Goal: Task Accomplishment & Management: Complete application form

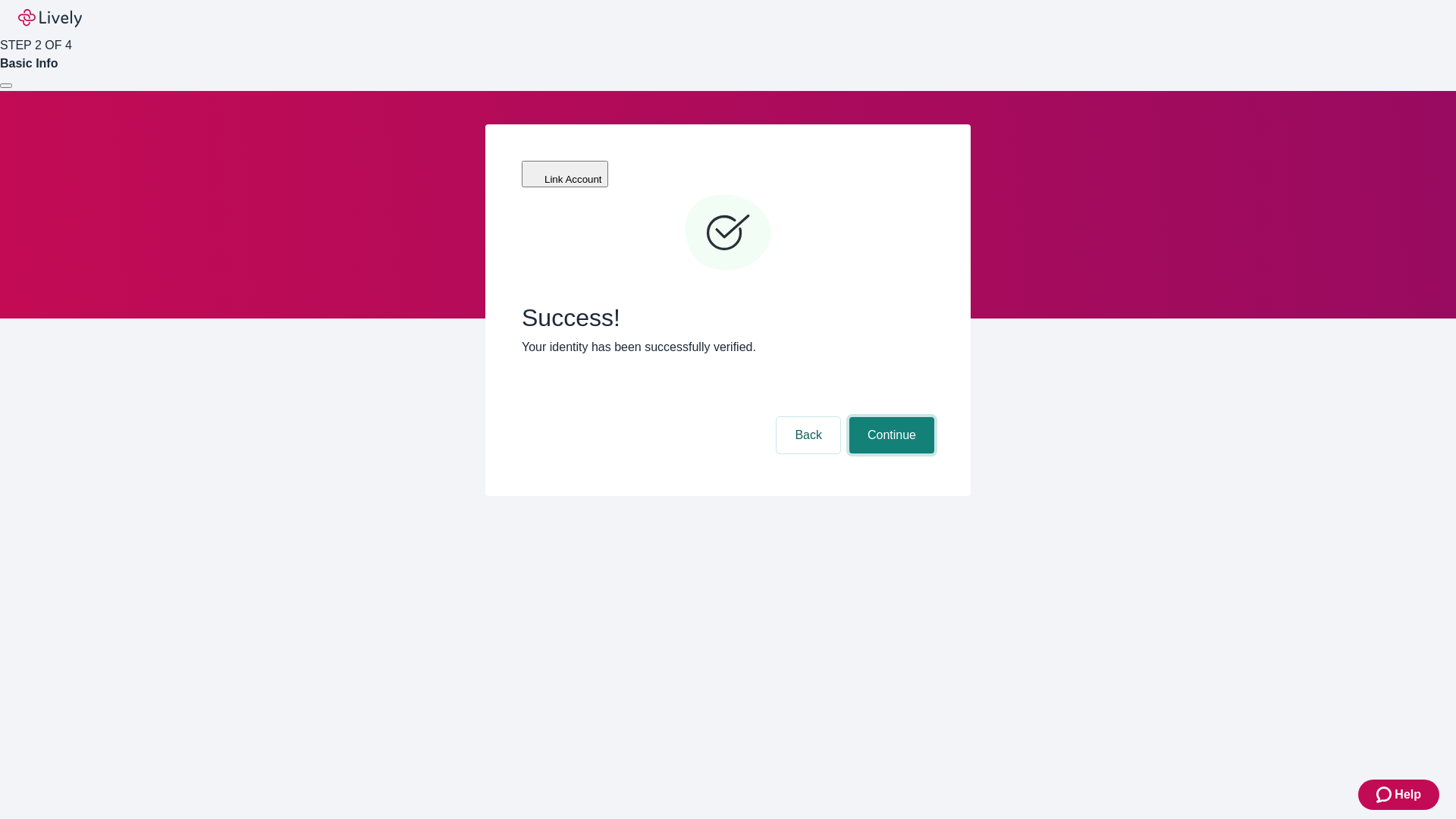
click at [889, 417] on button "Continue" at bounding box center [891, 435] width 85 height 37
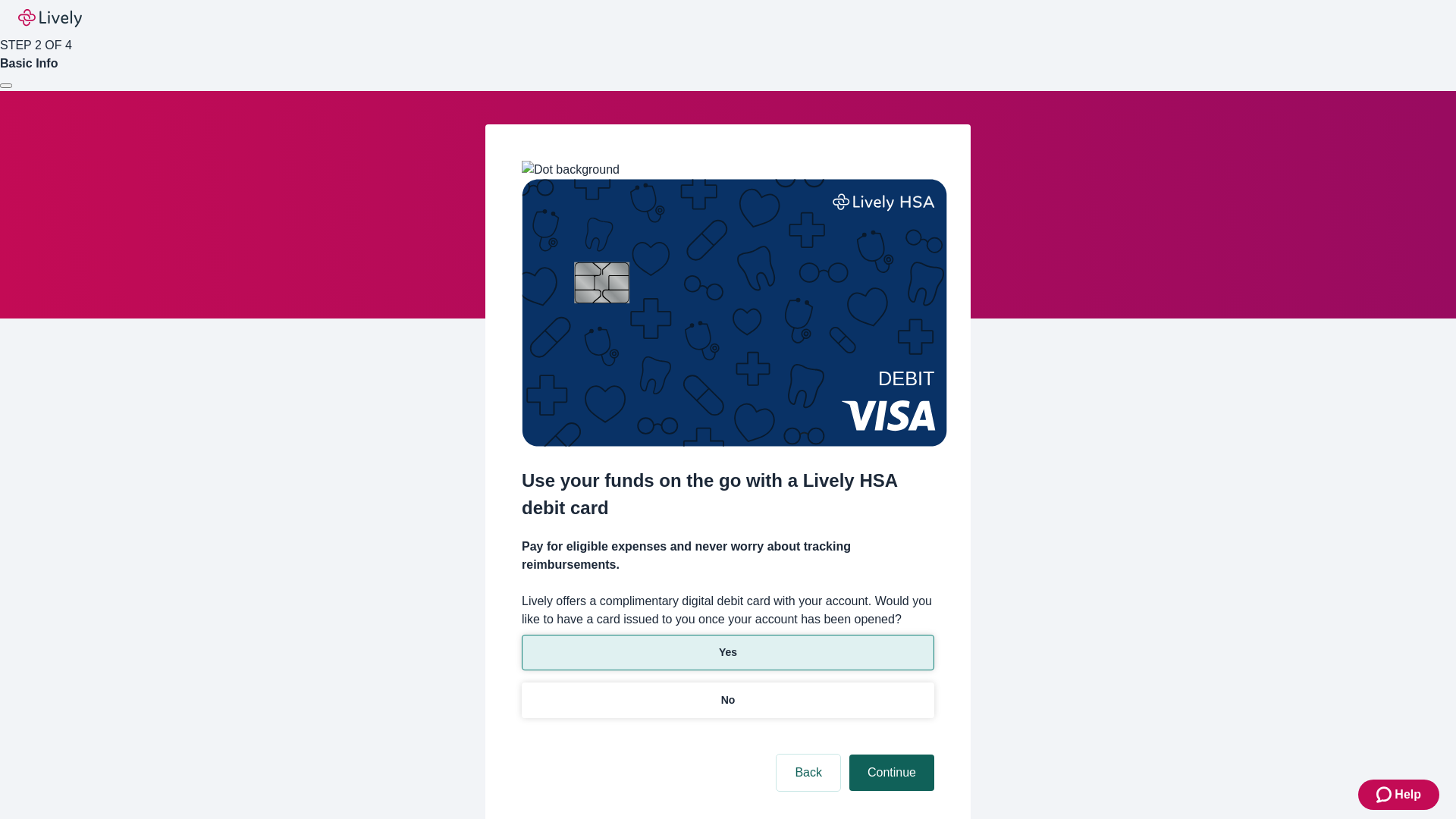
click at [727, 645] on p "Yes" at bounding box center [728, 653] width 18 height 16
click at [889, 755] on button "Continue" at bounding box center [891, 772] width 85 height 37
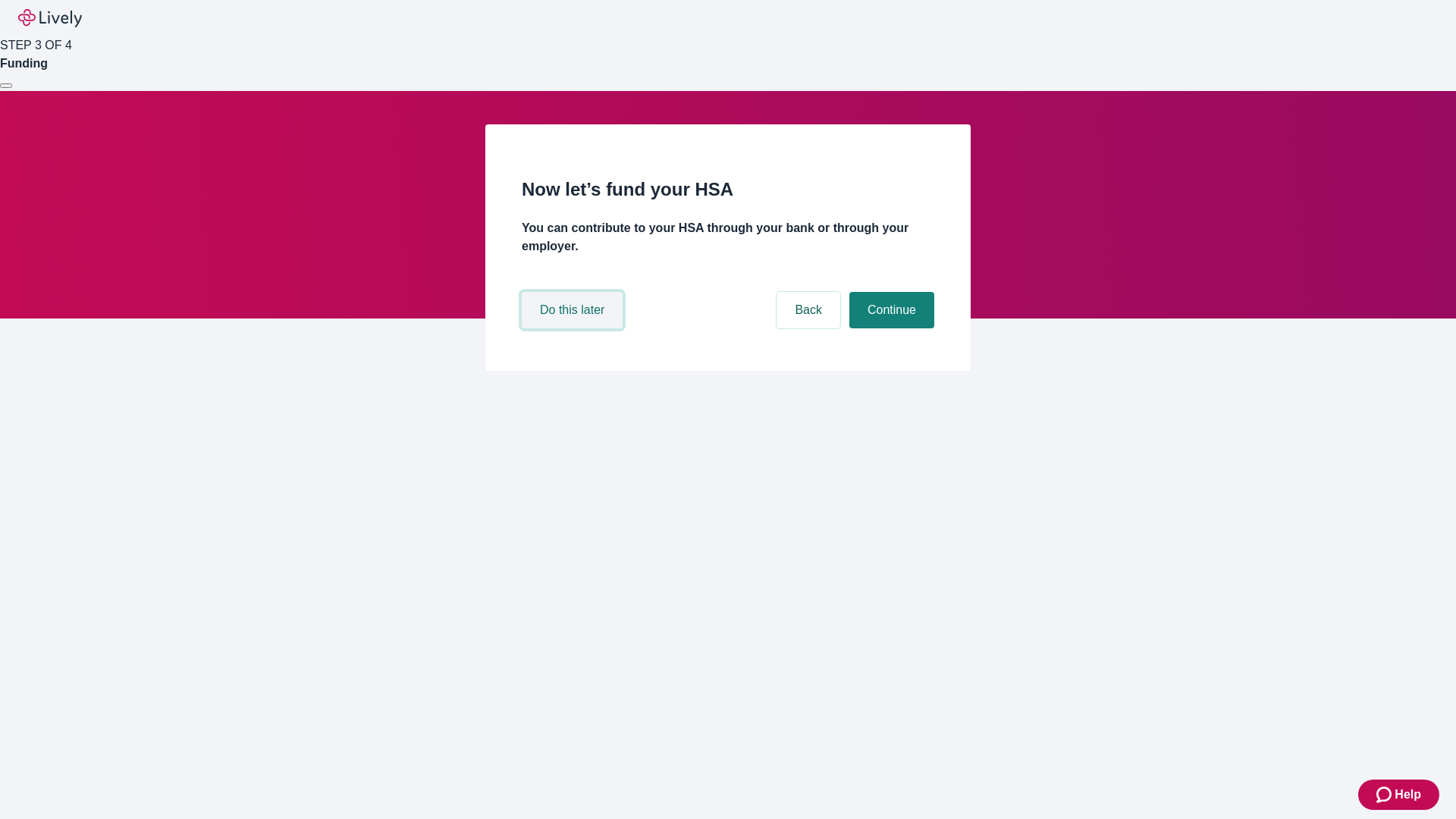
click at [573, 328] on button "Do this later" at bounding box center [572, 310] width 101 height 37
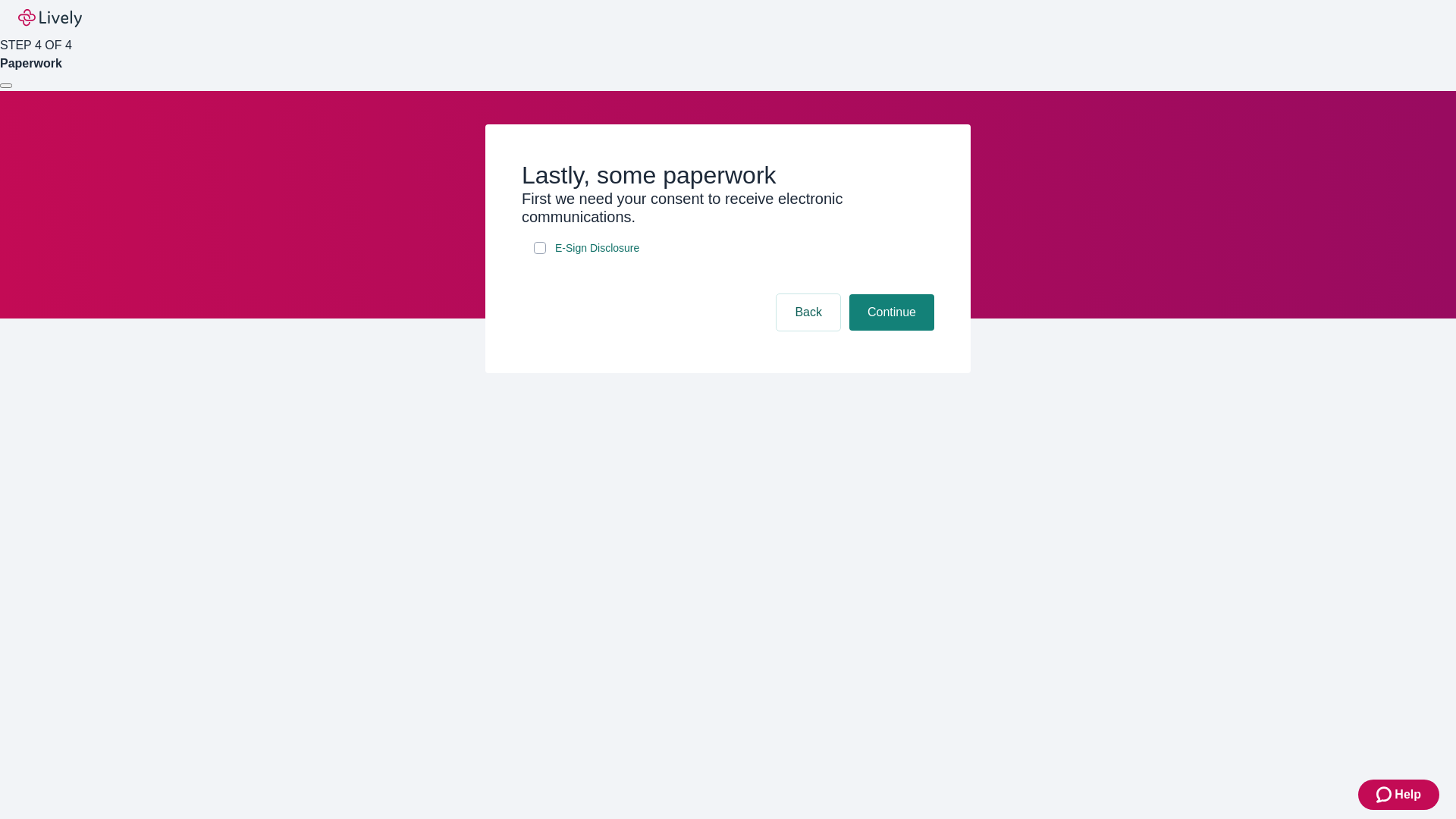
click at [540, 254] on input "E-Sign Disclosure" at bounding box center [540, 248] width 12 height 12
checkbox input "true"
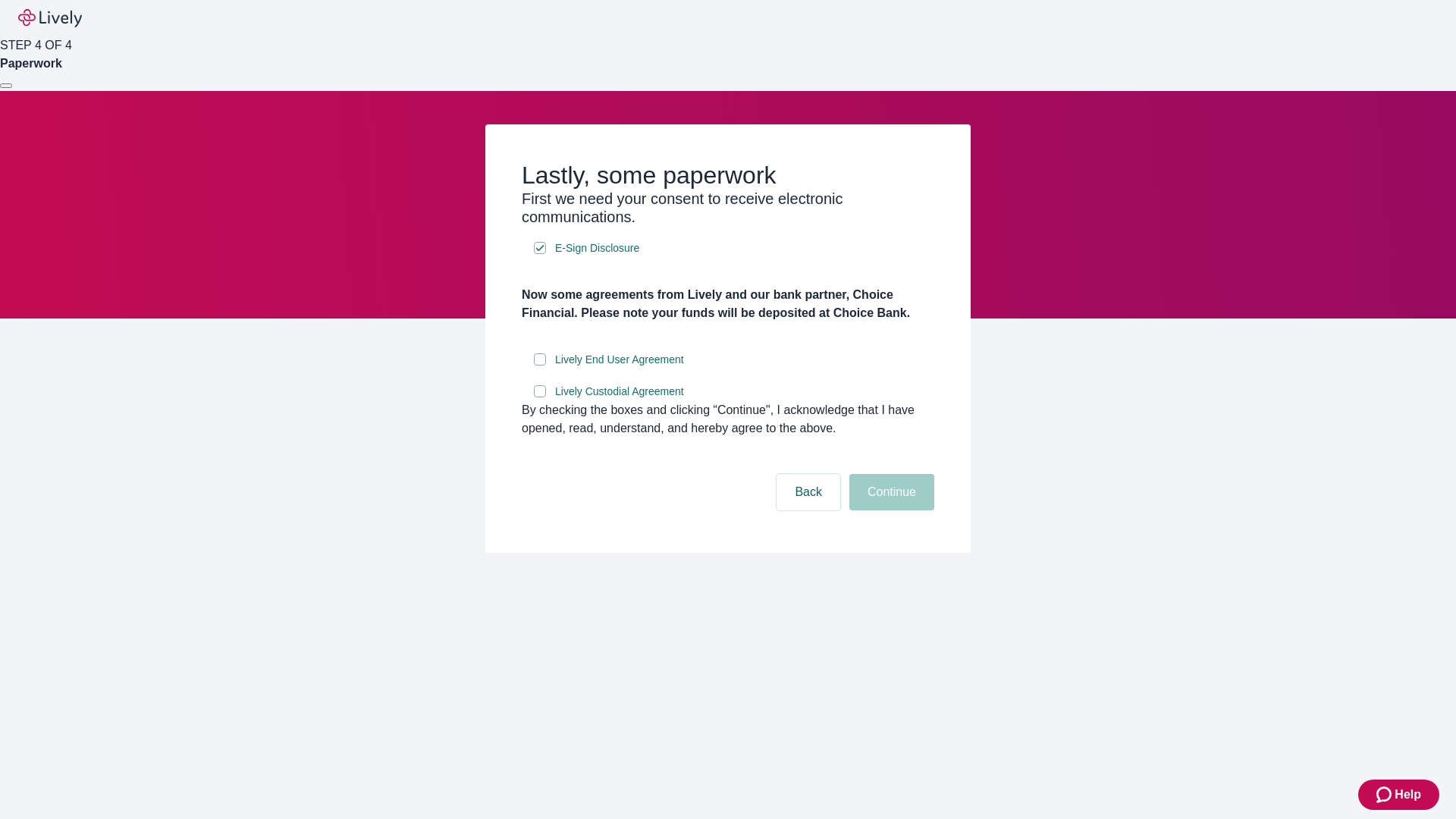
click at [540, 365] on input "Lively End User Agreement" at bounding box center [540, 359] width 12 height 12
checkbox input "true"
click at [540, 397] on input "Lively Custodial Agreement" at bounding box center [540, 391] width 12 height 12
checkbox input "true"
click at [889, 510] on button "Continue" at bounding box center [891, 491] width 85 height 37
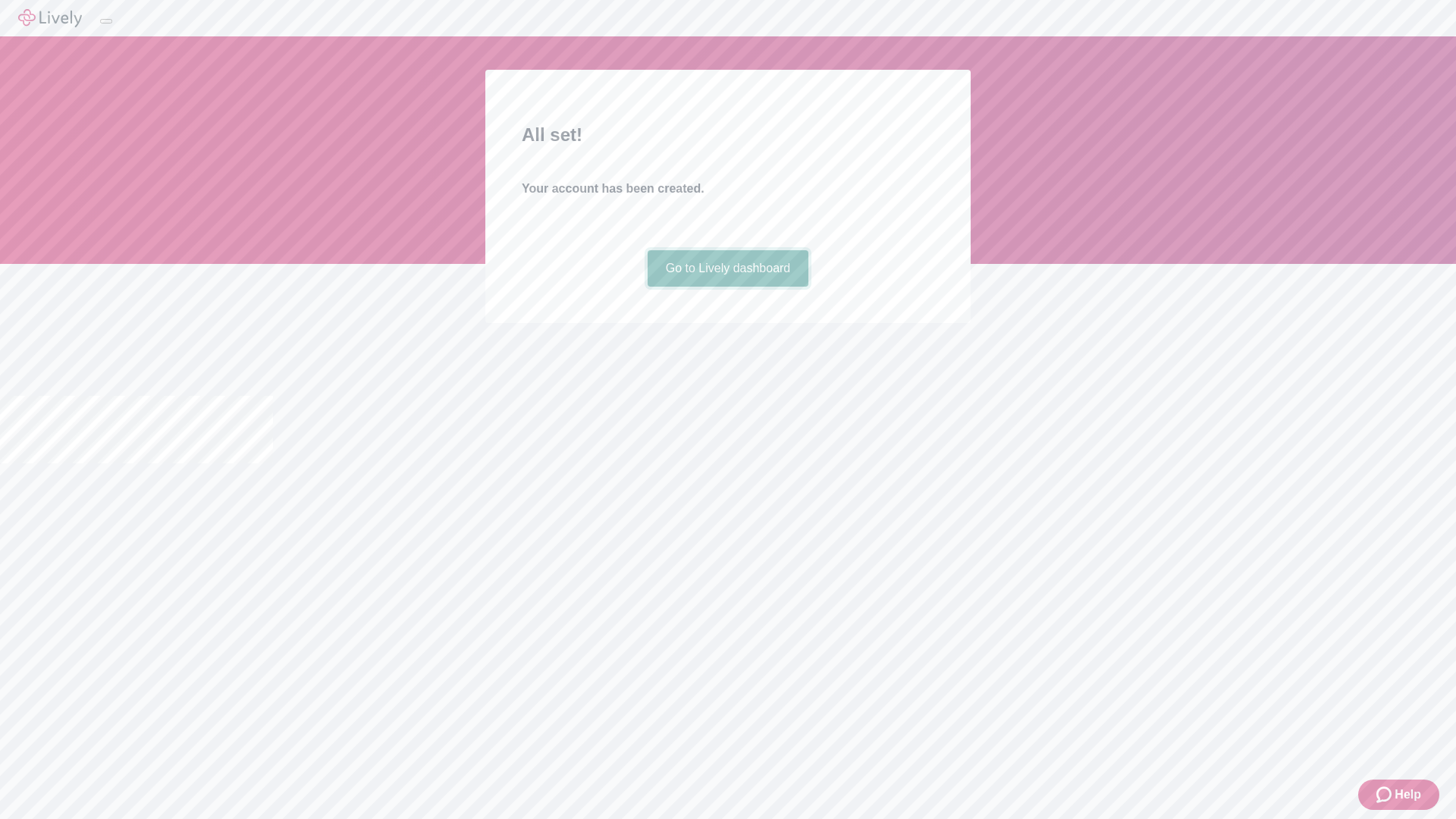
click at [727, 286] on link "Go to Lively dashboard" at bounding box center [728, 268] width 161 height 37
